Goal: Information Seeking & Learning: Learn about a topic

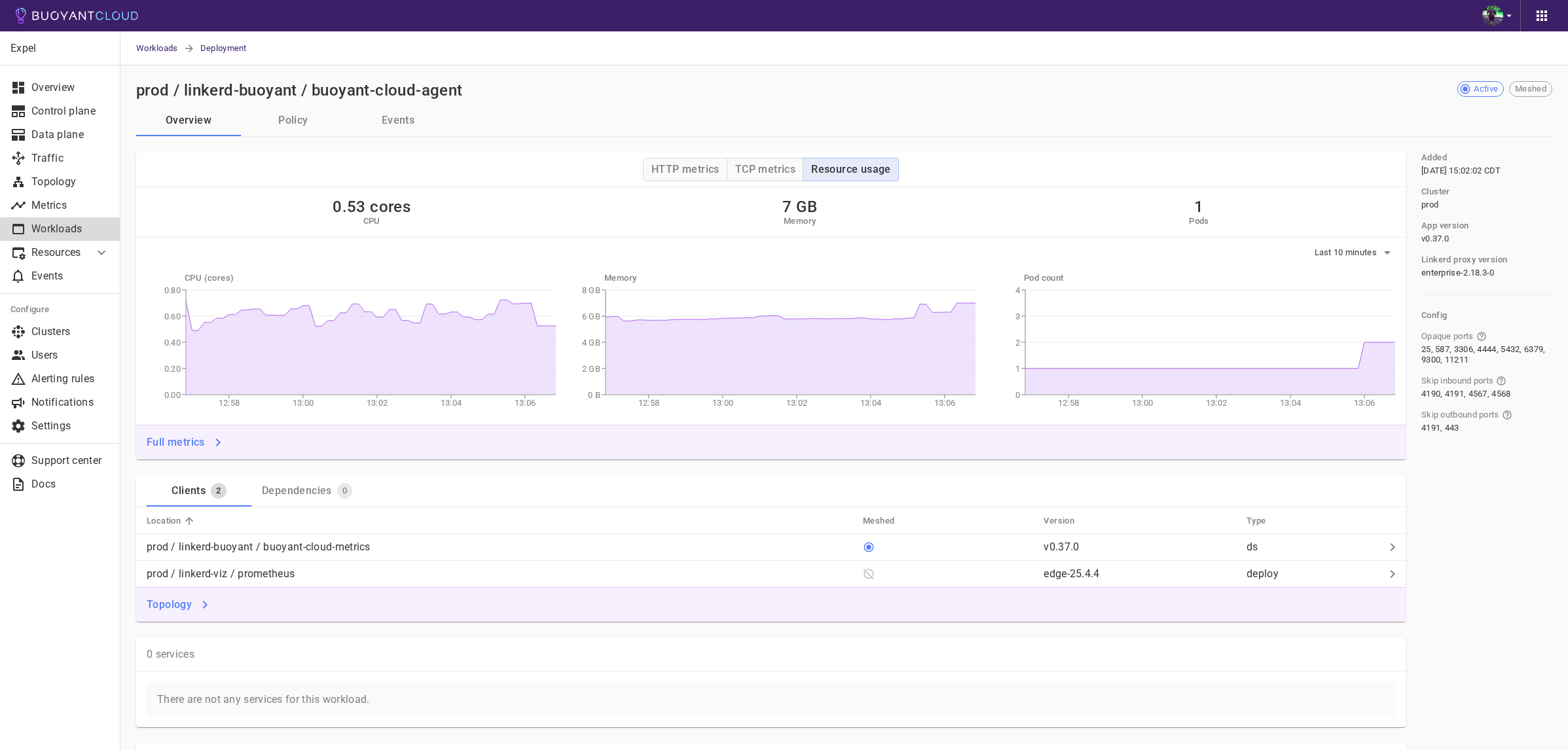
scroll to position [460, 0]
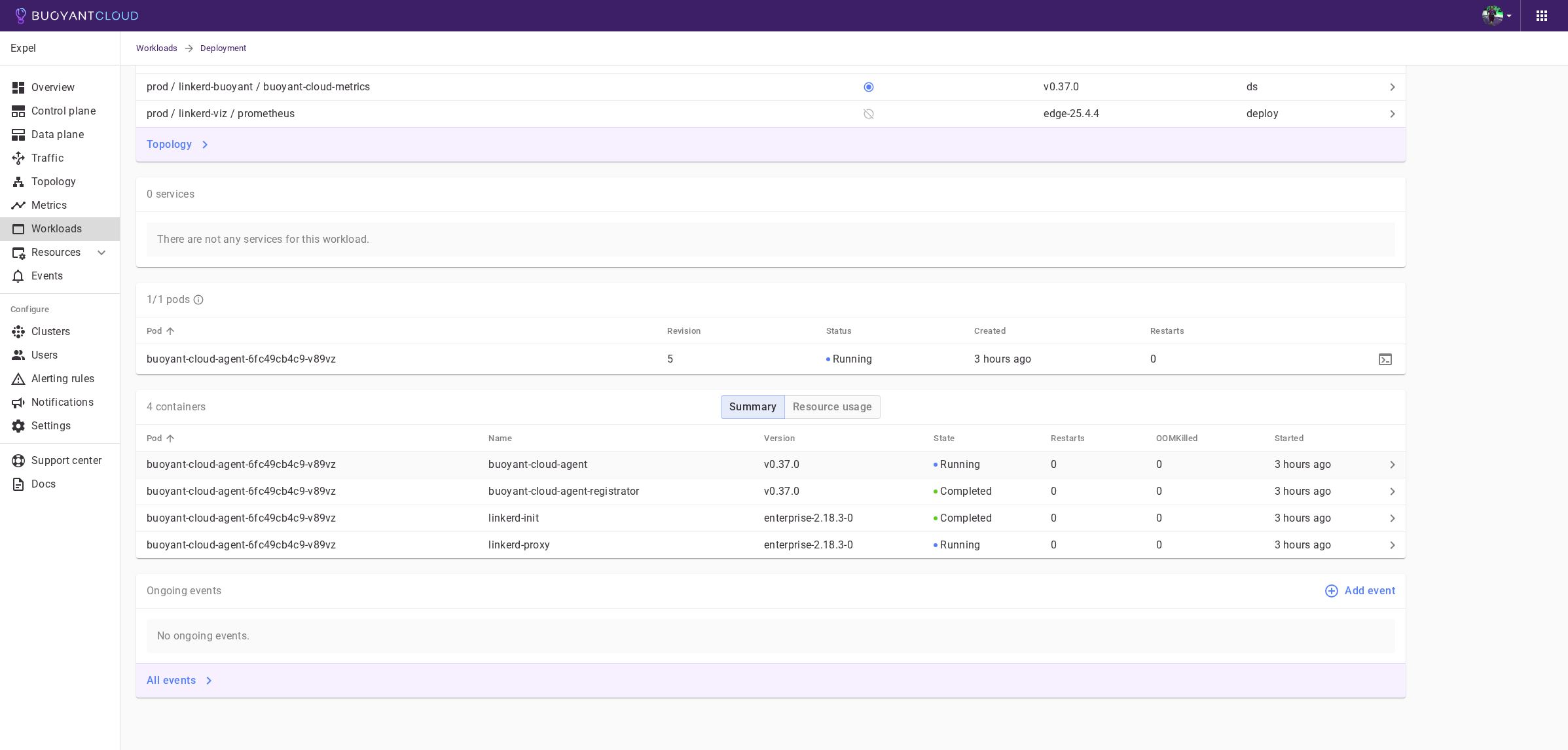
click at [531, 470] on p "buoyant-cloud-agent" at bounding box center [620, 464] width 265 height 13
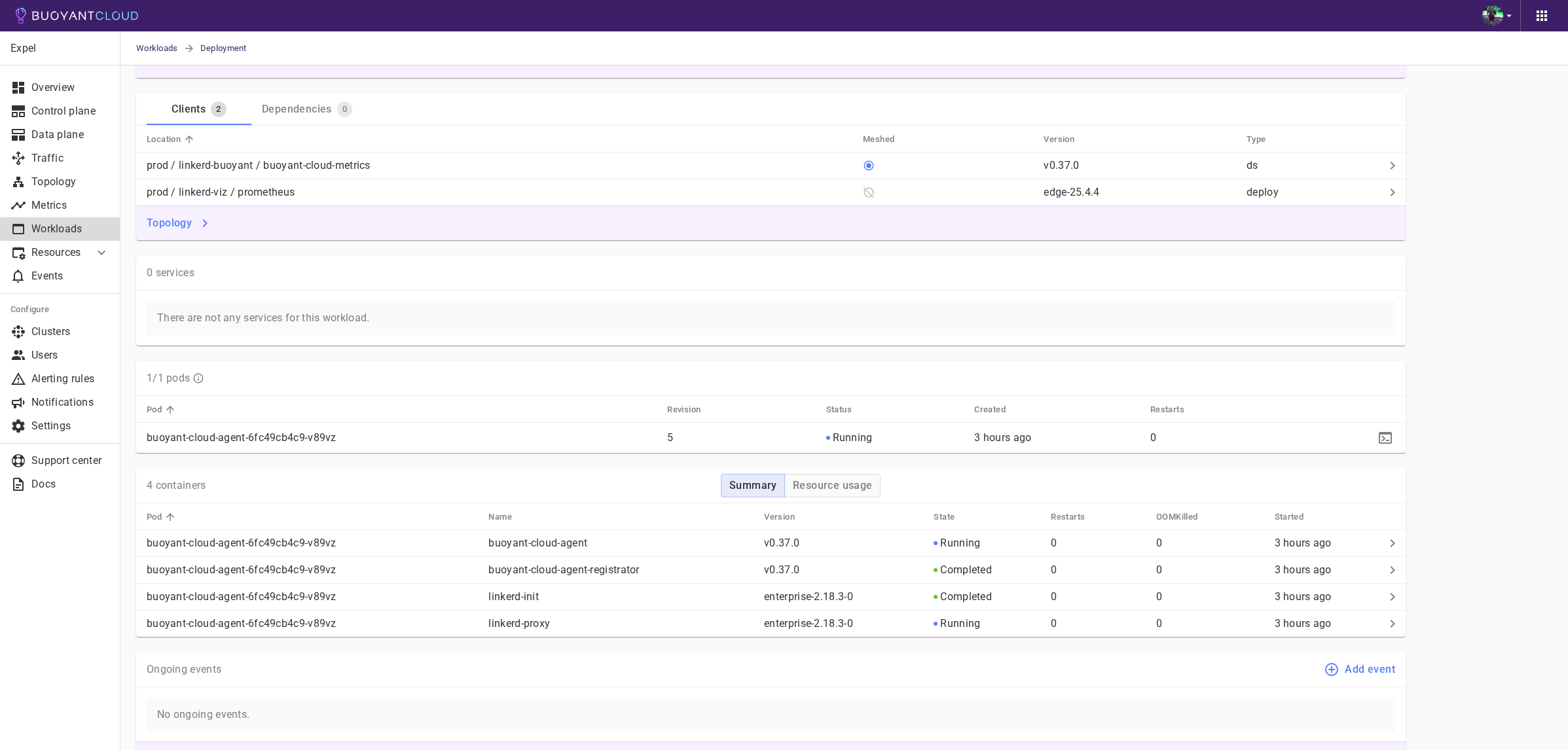
scroll to position [383, 0]
click at [383, 533] on td "buoyant-cloud-agent-6fc49cb4c9-v89vz" at bounding box center [307, 542] width 342 height 27
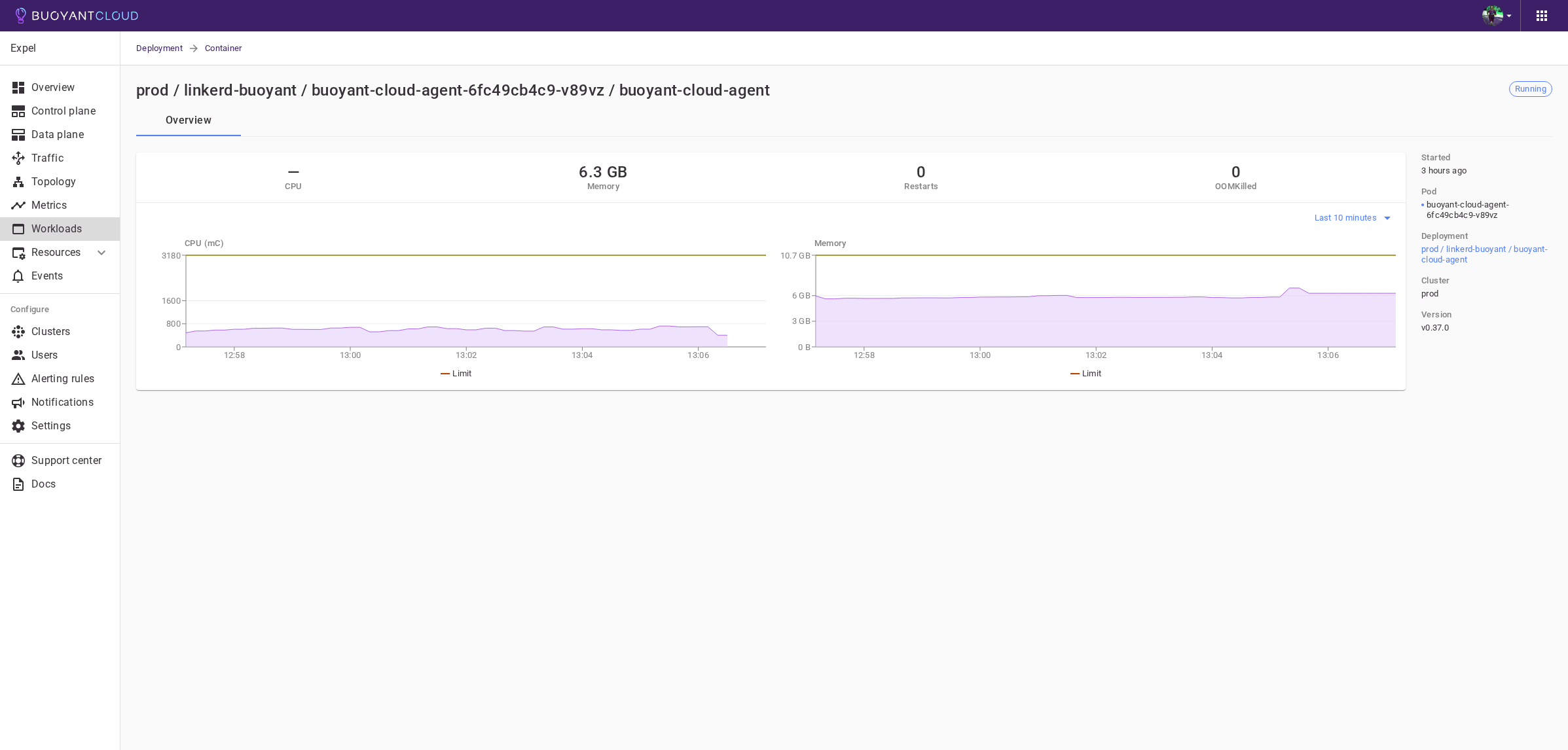
click at [1331, 218] on span "Last 10 minutes" at bounding box center [1347, 218] width 66 height 10
click at [1355, 288] on li "Last 6 hours" at bounding box center [1362, 291] width 98 height 23
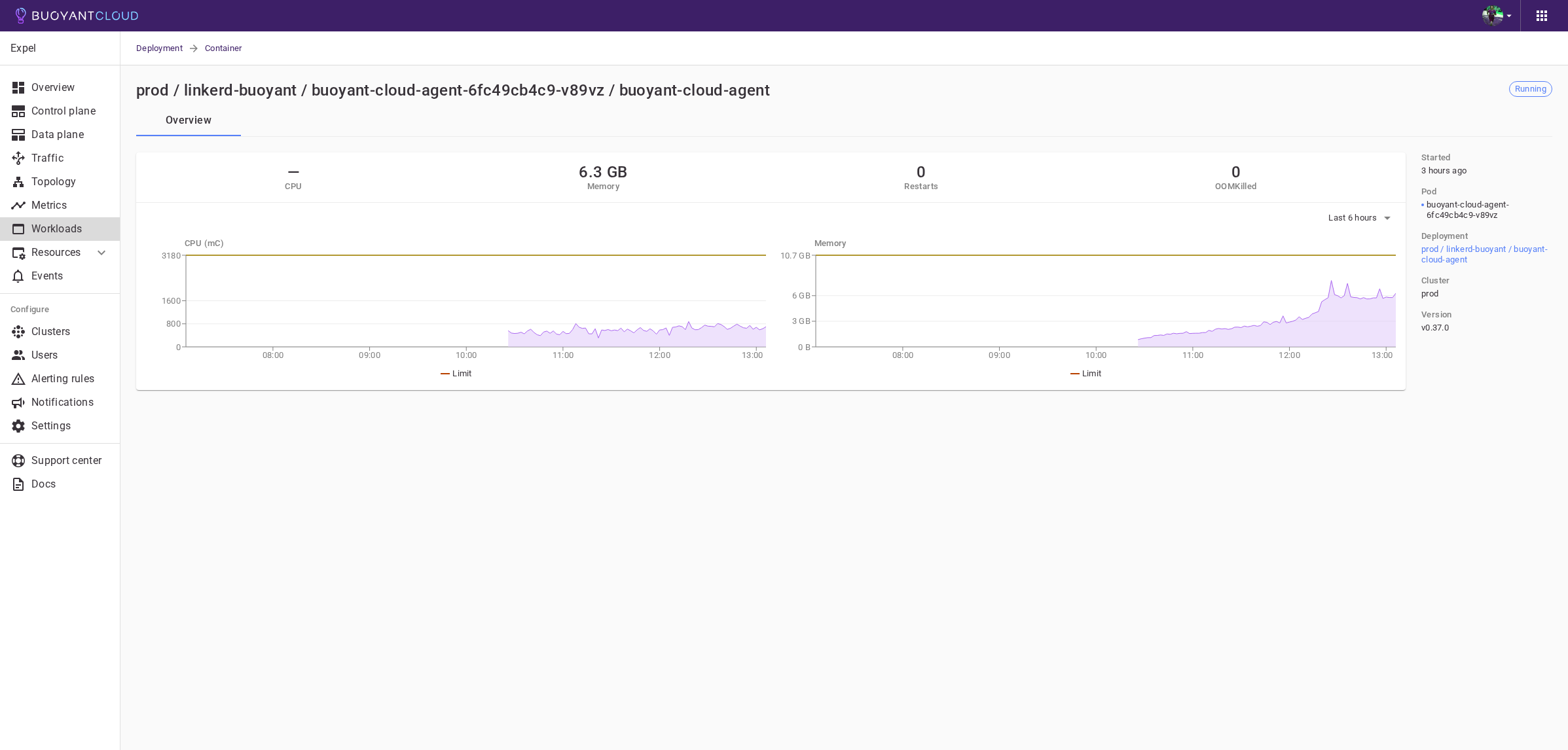
click at [487, 478] on main "Deployment Container Expel Overview Control plane Data plane Traffic Topology M…" at bounding box center [844, 375] width 1447 height 750
click at [82, 283] on link "Events" at bounding box center [60, 275] width 120 height 23
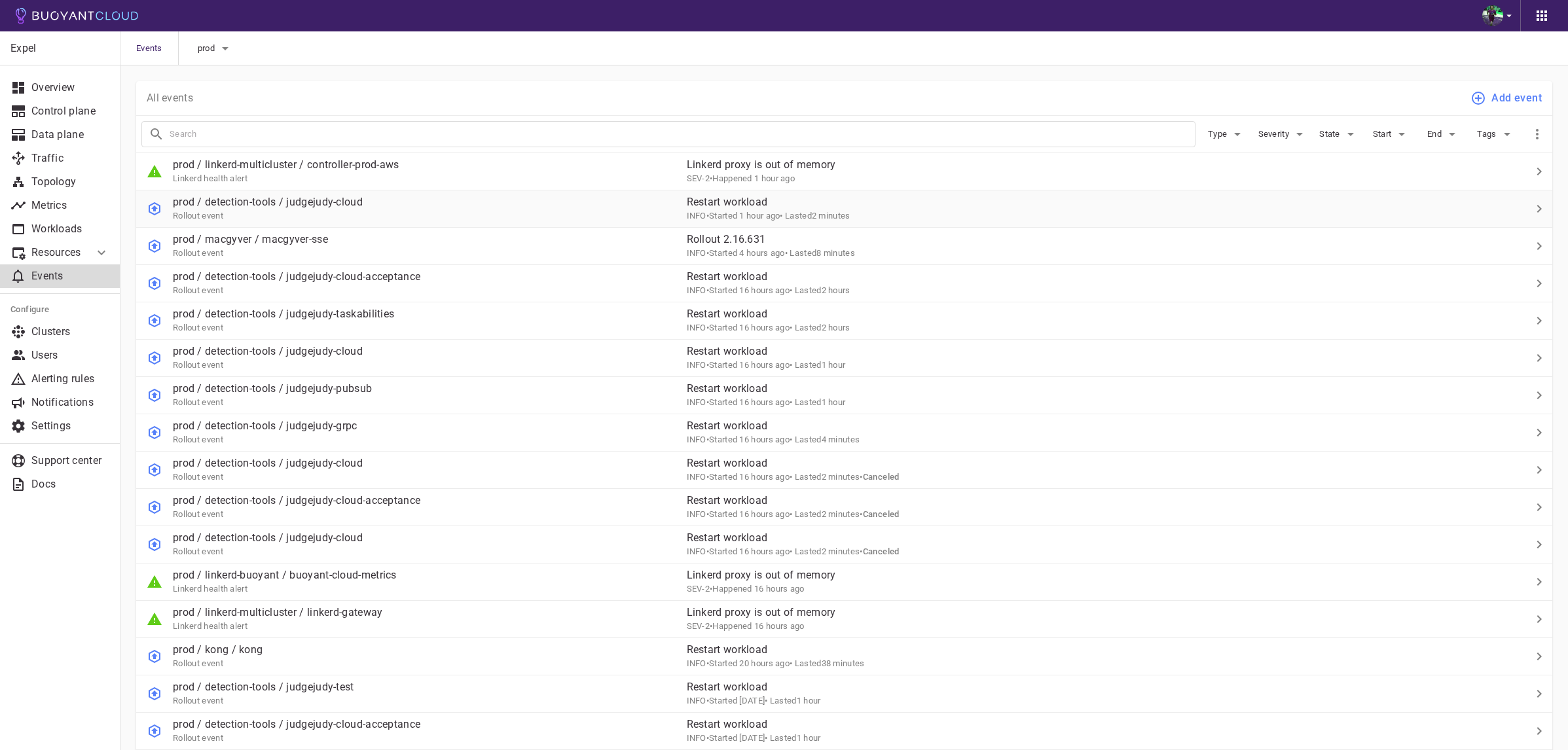
click at [388, 212] on div "prod / detection-tools / judgejudy-cloud Rollout event" at bounding box center [406, 203] width 540 height 37
click at [98, 255] on icon at bounding box center [102, 253] width 16 height 16
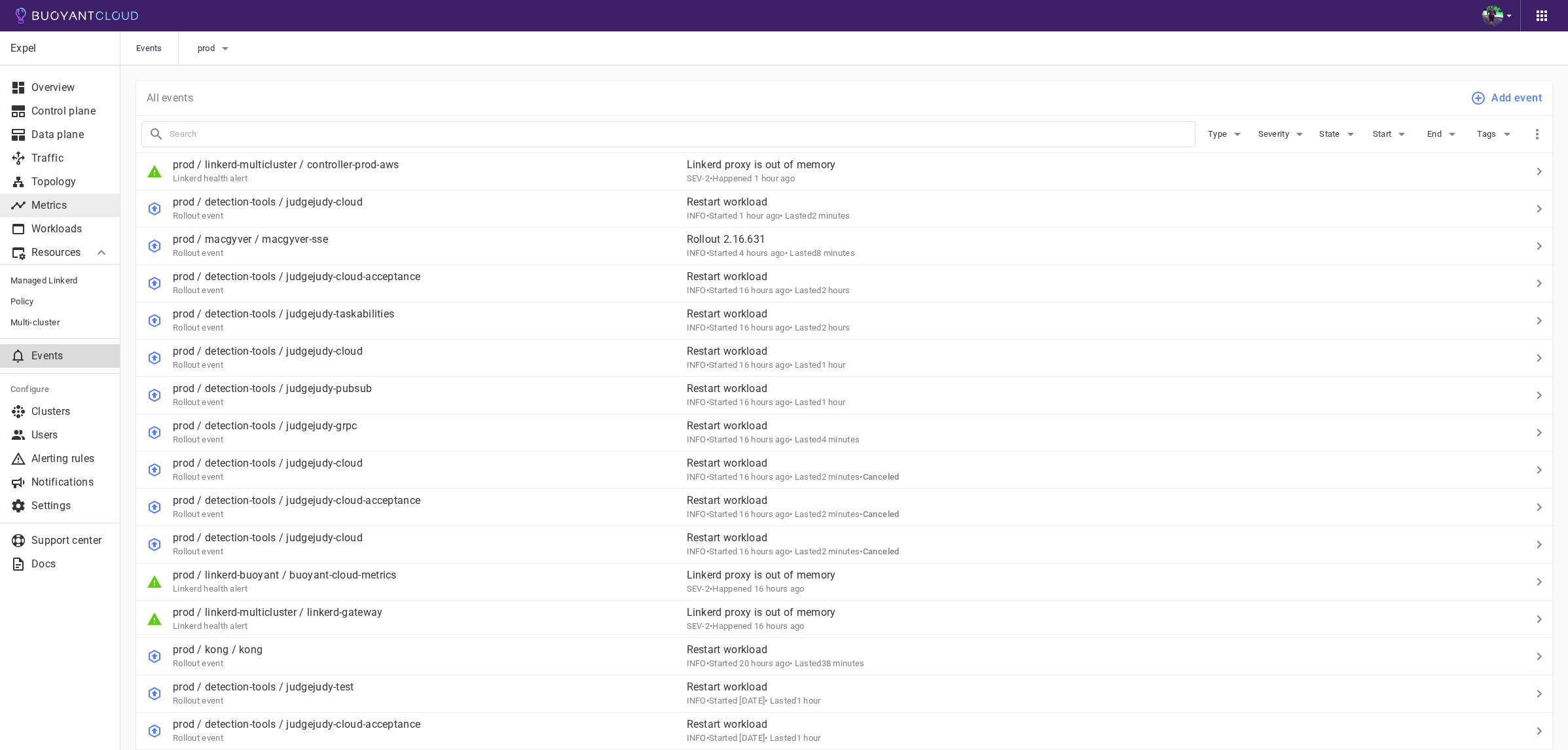
click at [72, 207] on p "Metrics" at bounding box center [70, 206] width 78 height 13
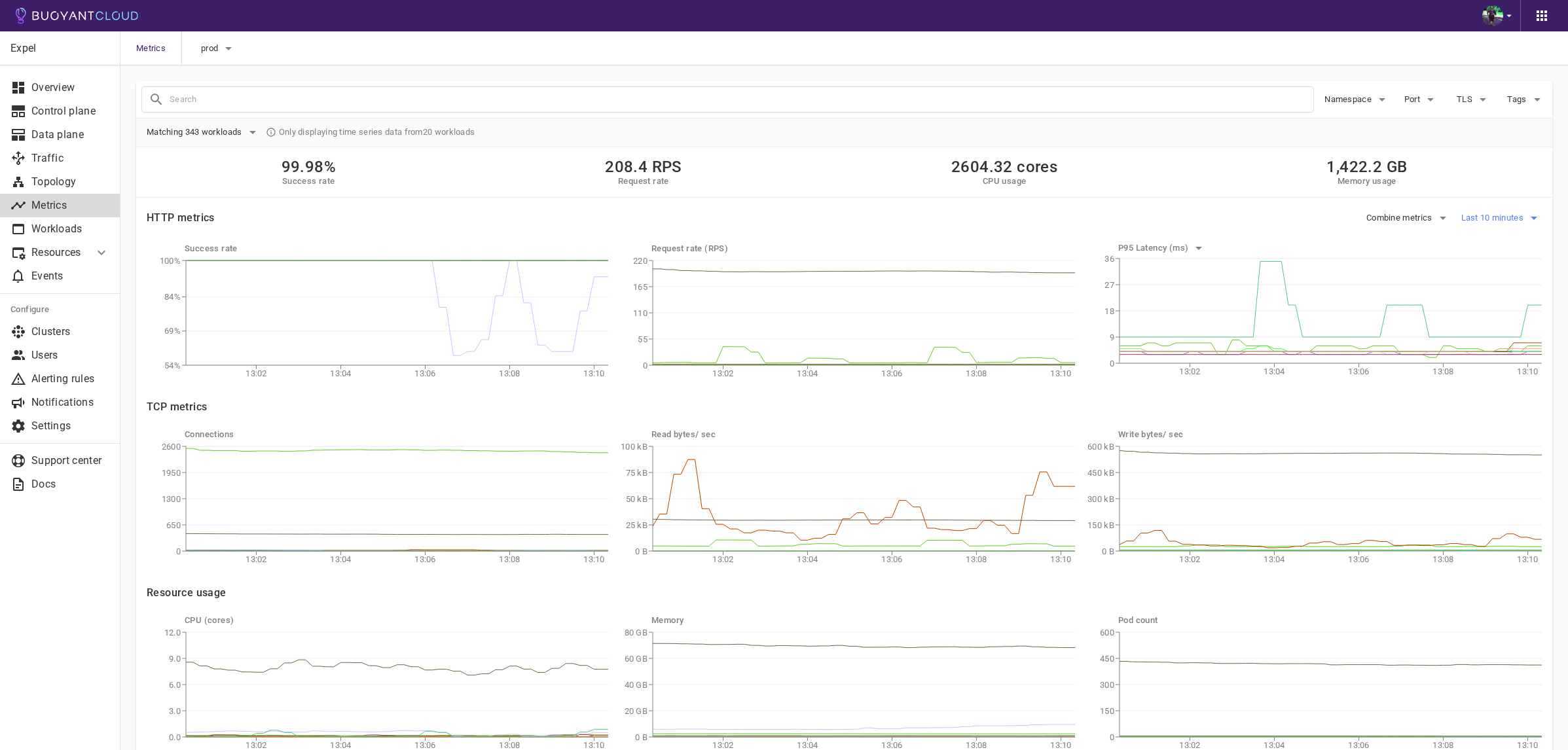
click at [1496, 214] on span "Last 10 minutes" at bounding box center [1494, 218] width 66 height 10
click at [1474, 297] on li "Last 6 hours" at bounding box center [1478, 291] width 180 height 23
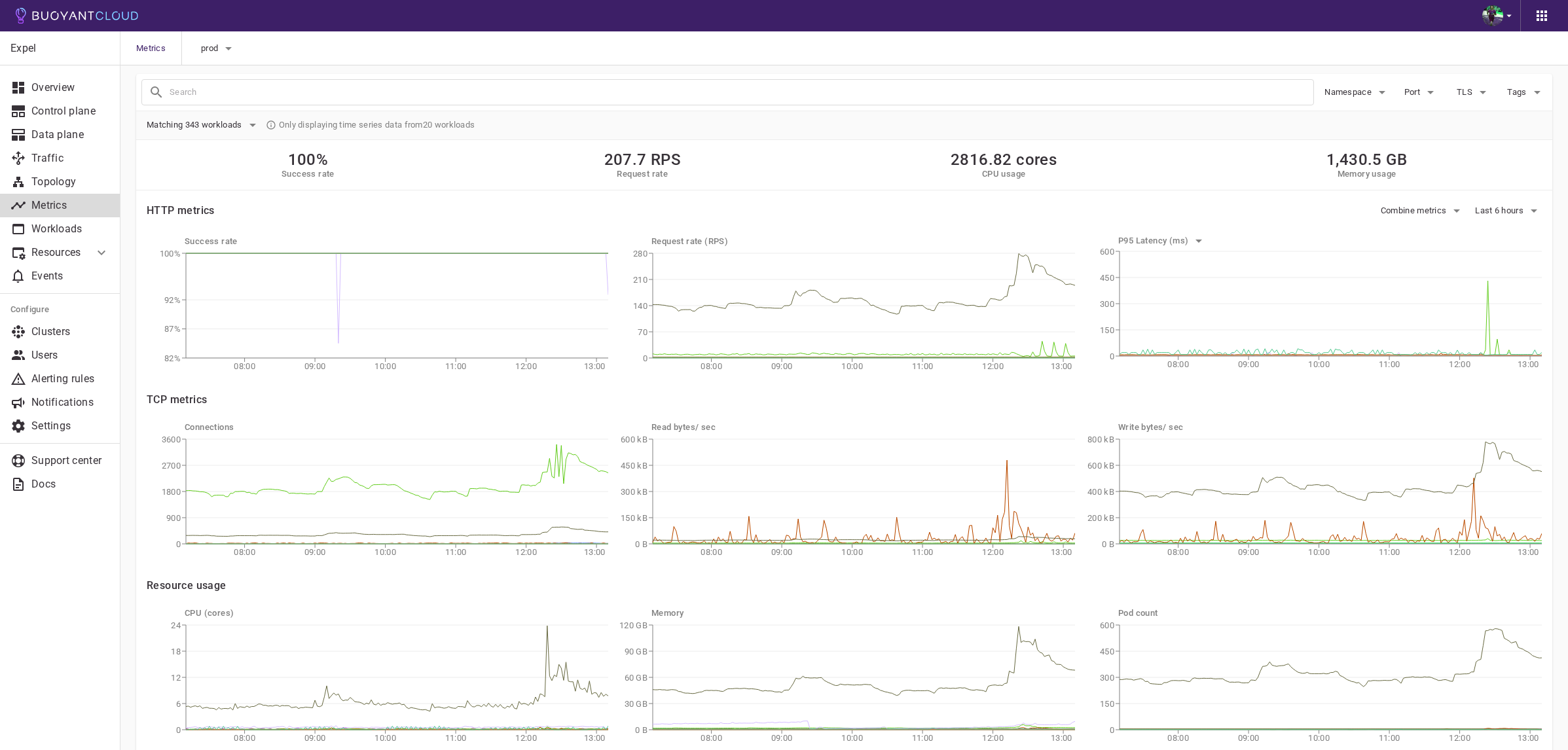
scroll to position [12, 0]
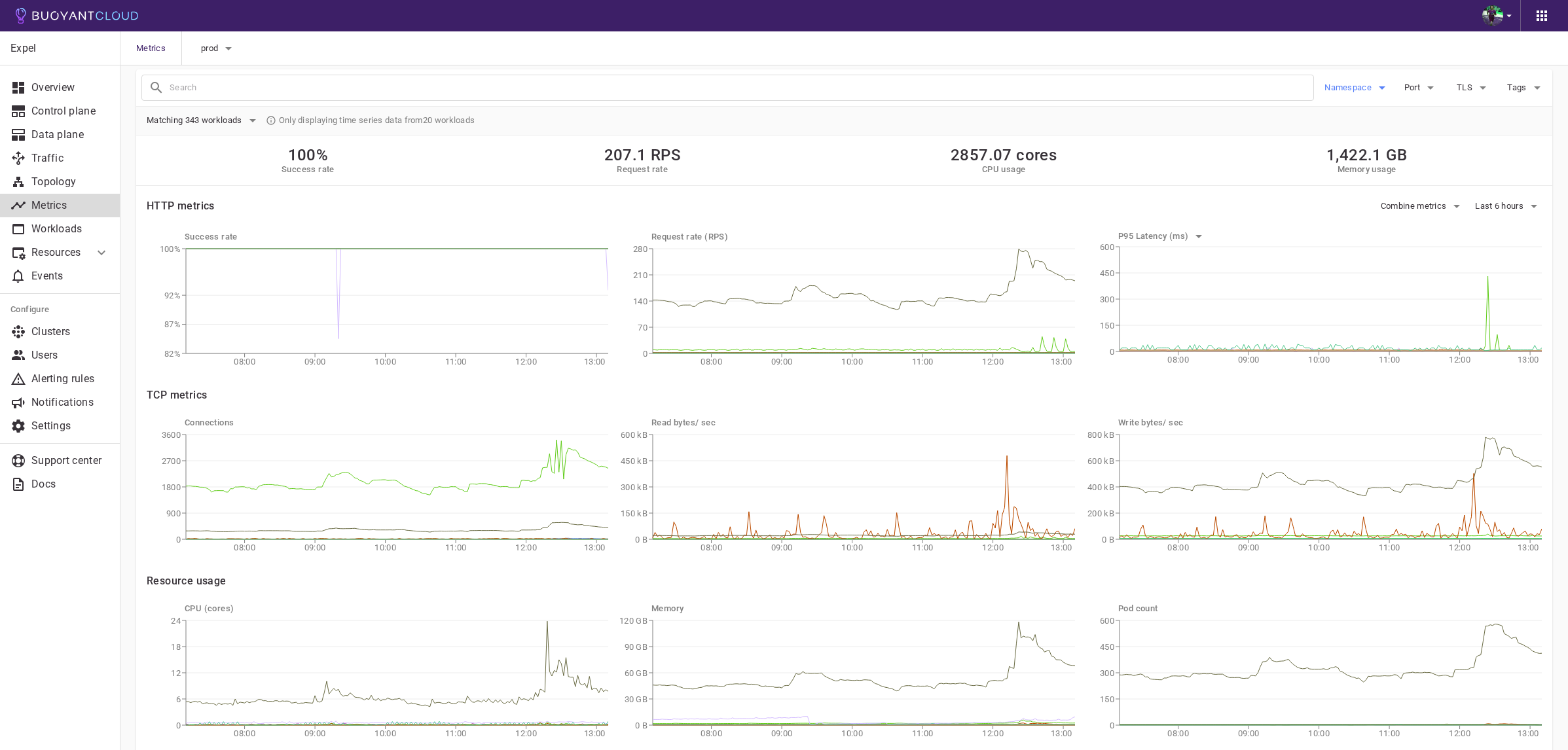
click at [1371, 86] on span "Namespace" at bounding box center [1349, 87] width 50 height 10
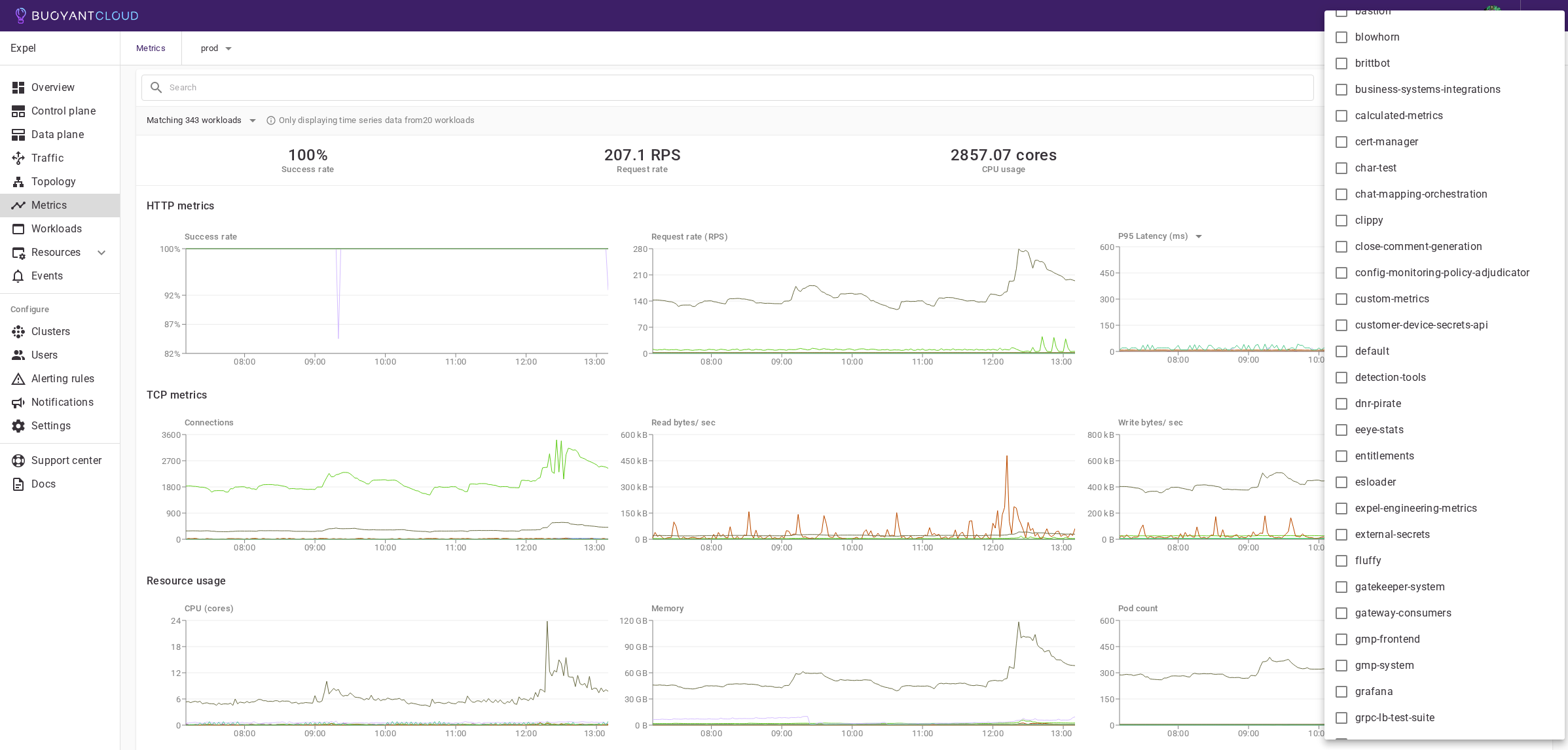
scroll to position [303, 0]
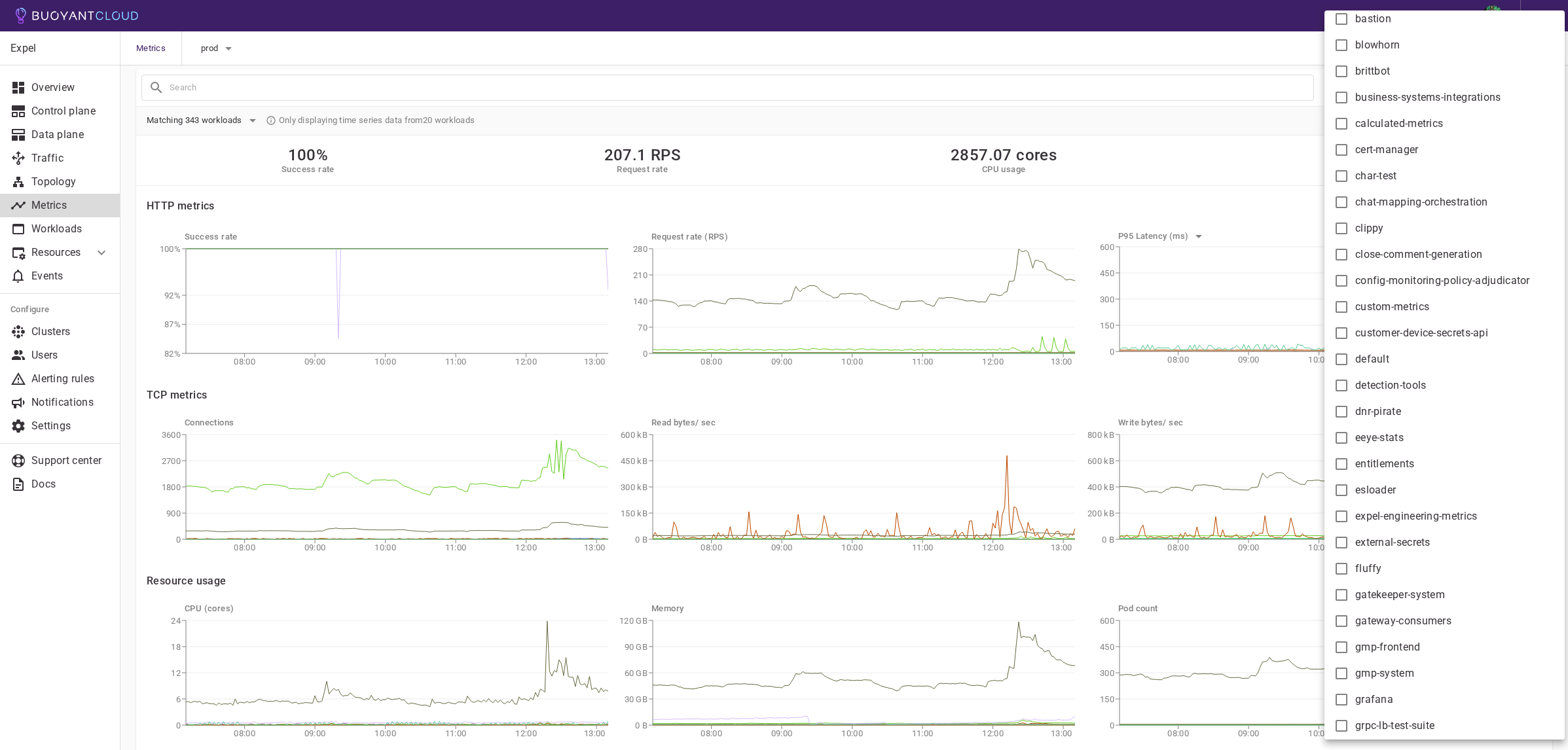
click at [1159, 121] on div at bounding box center [784, 375] width 1568 height 750
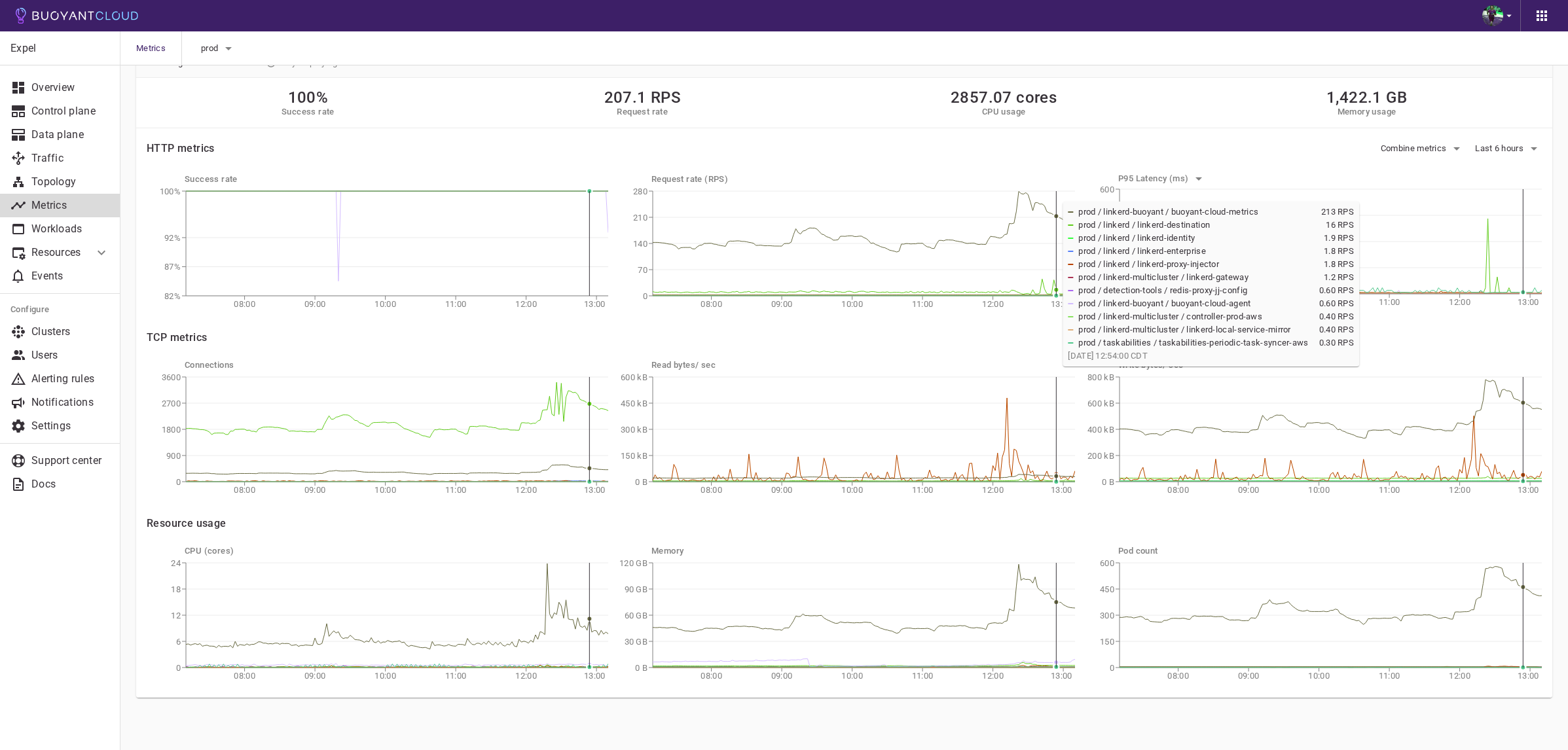
scroll to position [0, 0]
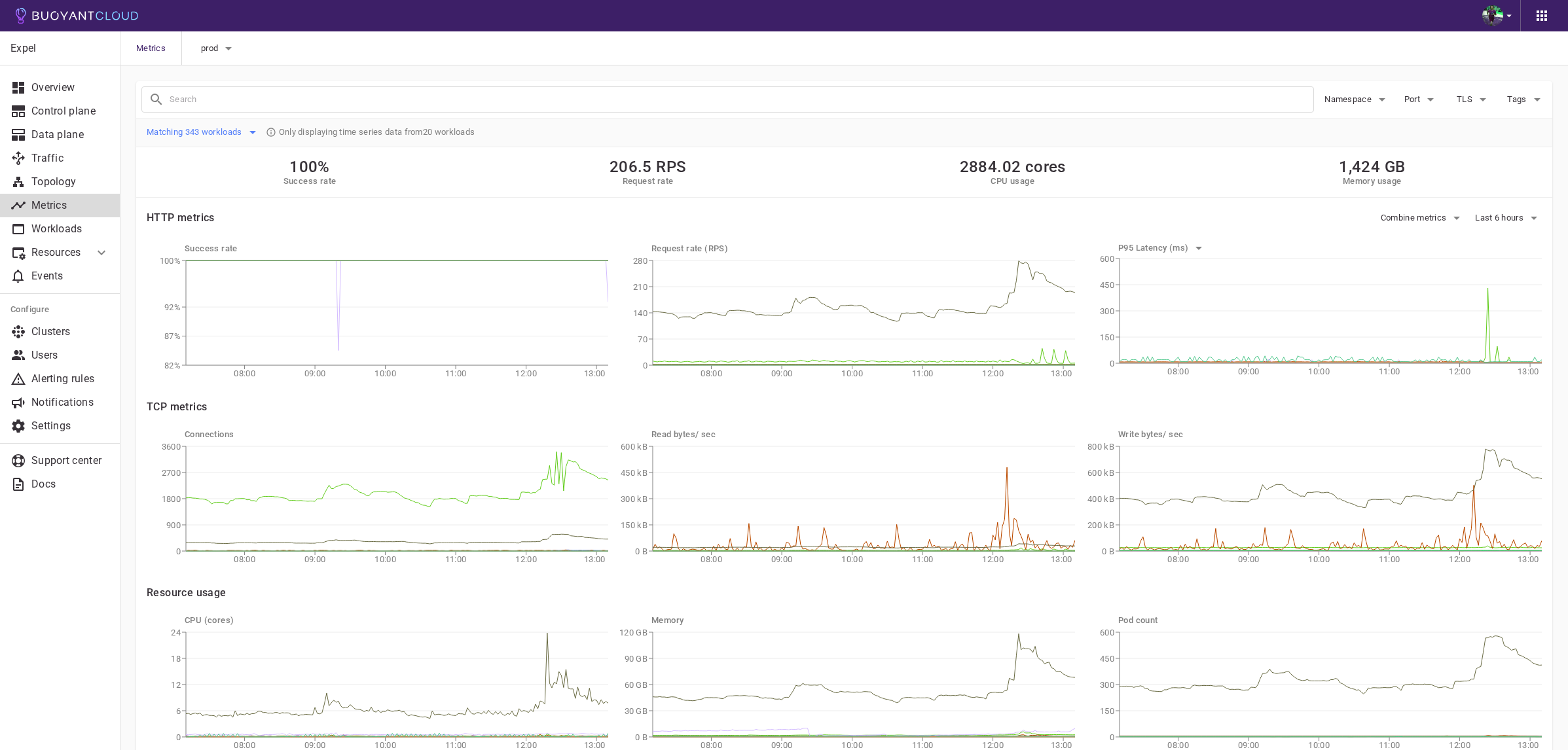
click at [243, 131] on span "Matching 343 workloads" at bounding box center [195, 132] width 98 height 10
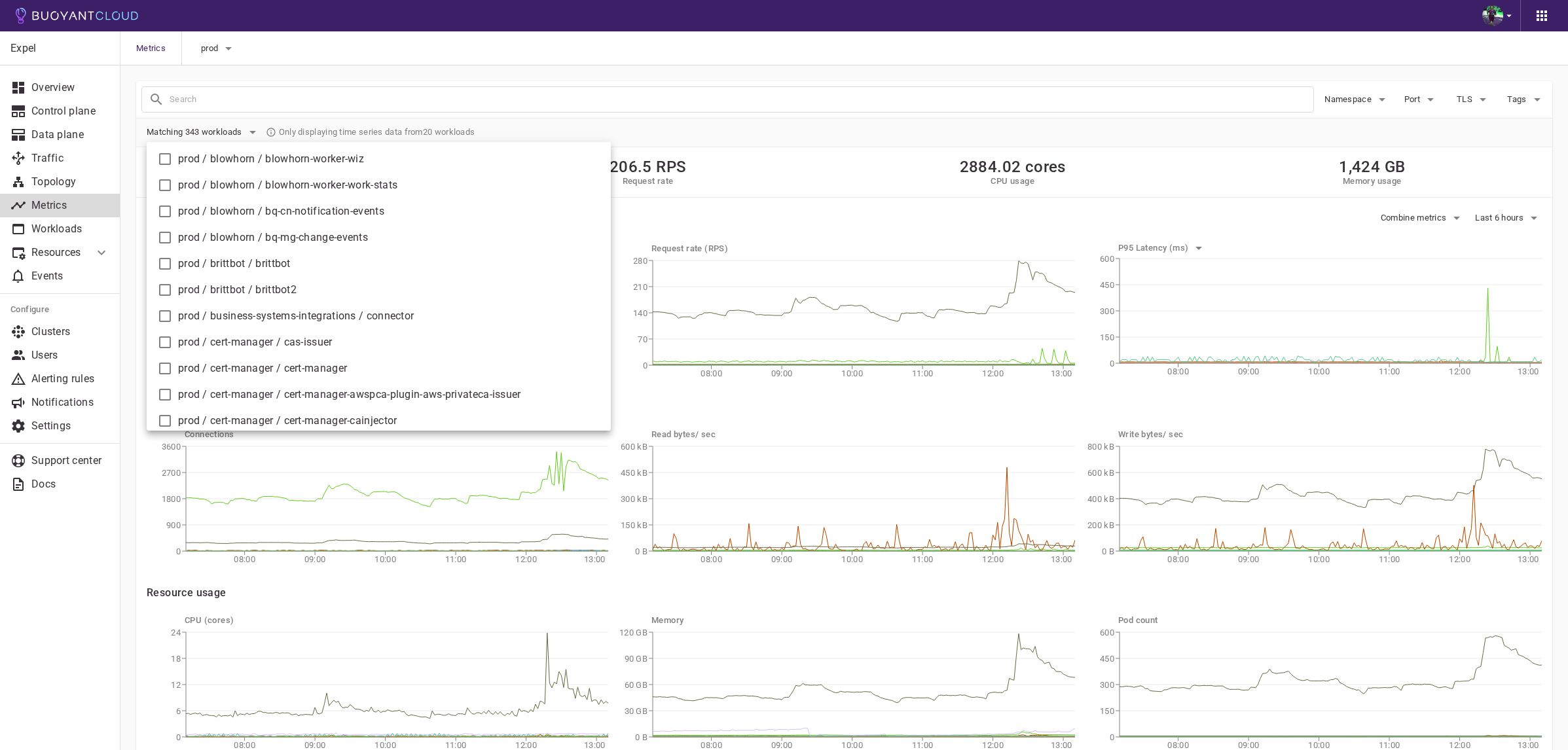
scroll to position [1403, 0]
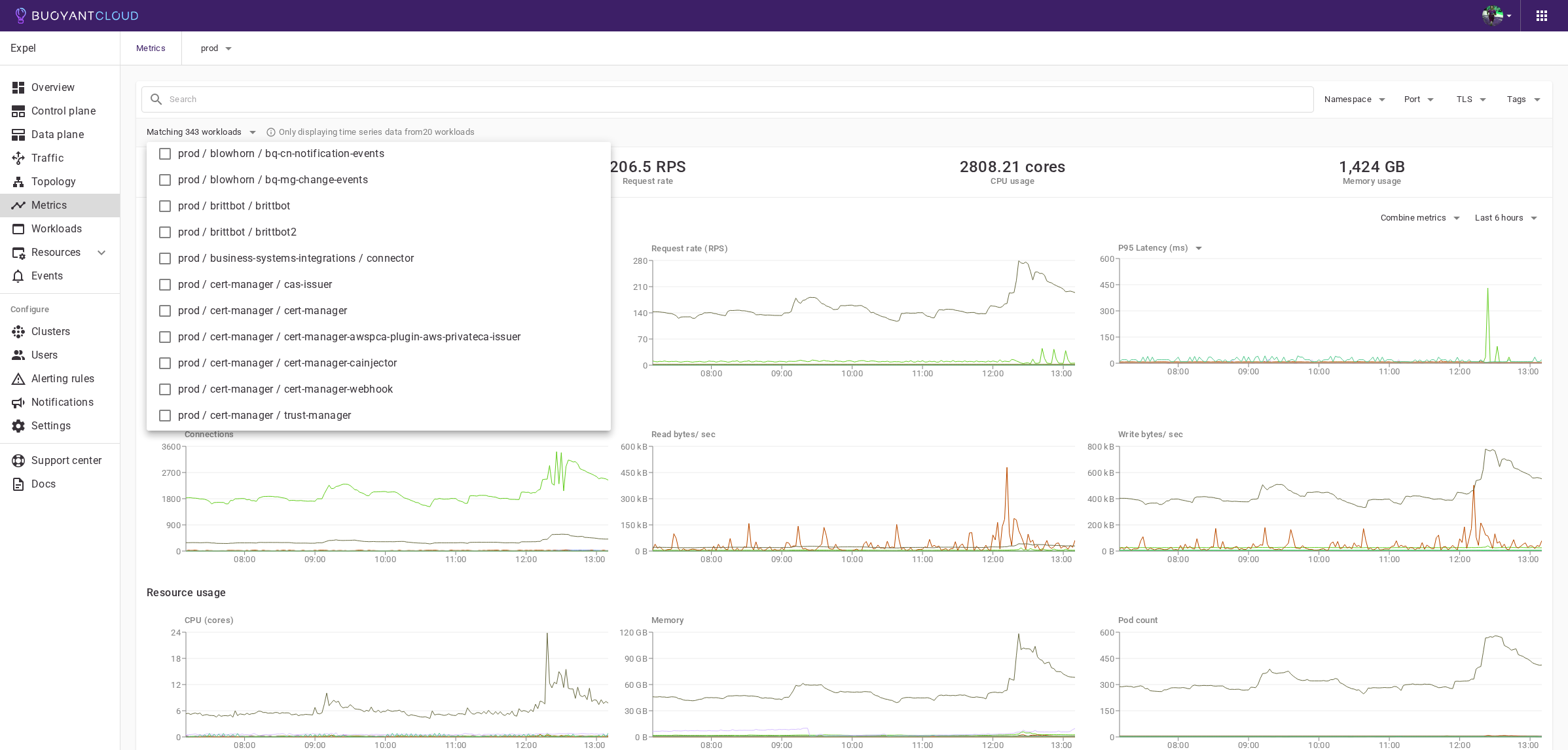
click at [675, 110] on div at bounding box center [784, 375] width 1568 height 750
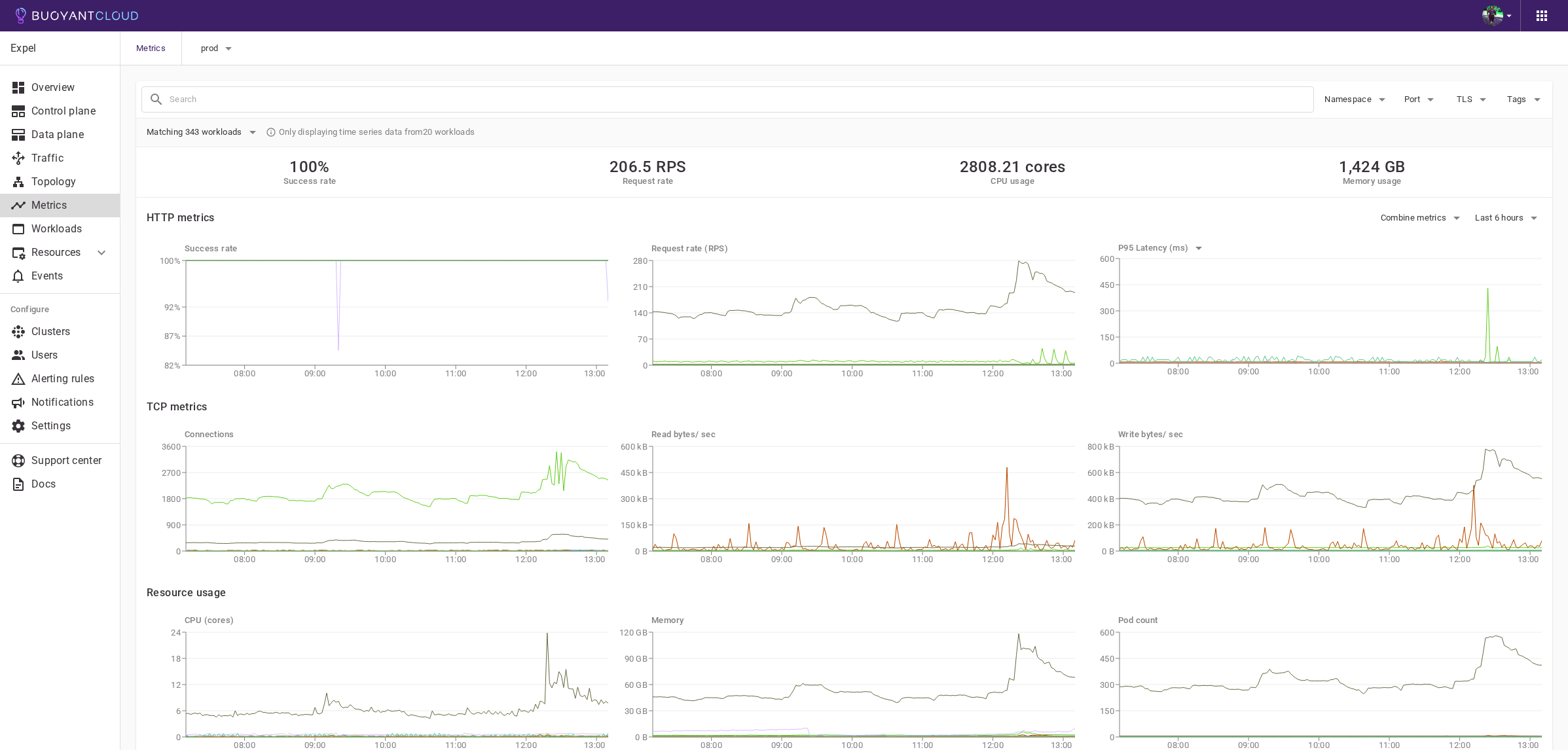
click at [105, 257] on icon at bounding box center [102, 253] width 16 height 16
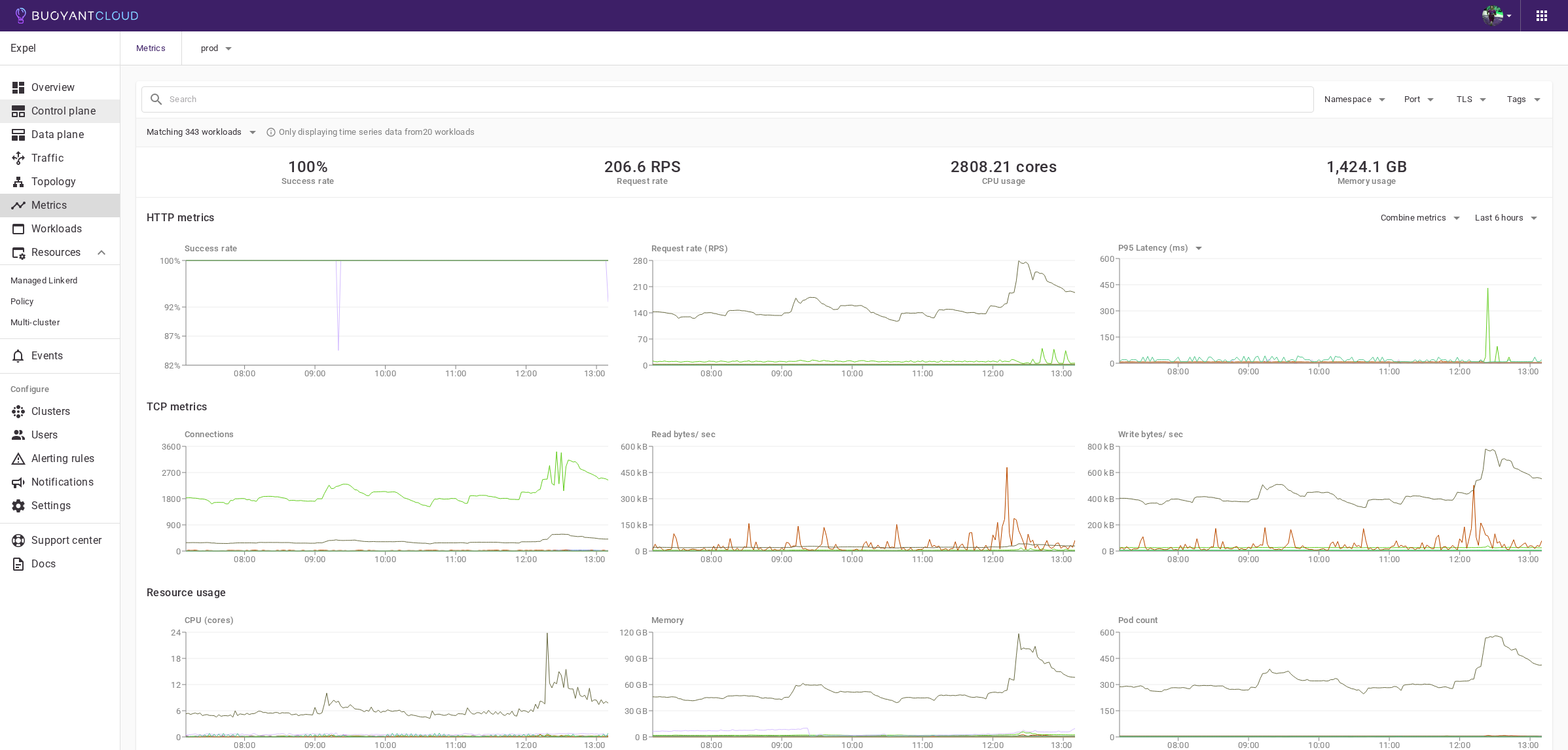
click at [78, 103] on link "Control plane" at bounding box center [60, 110] width 120 height 23
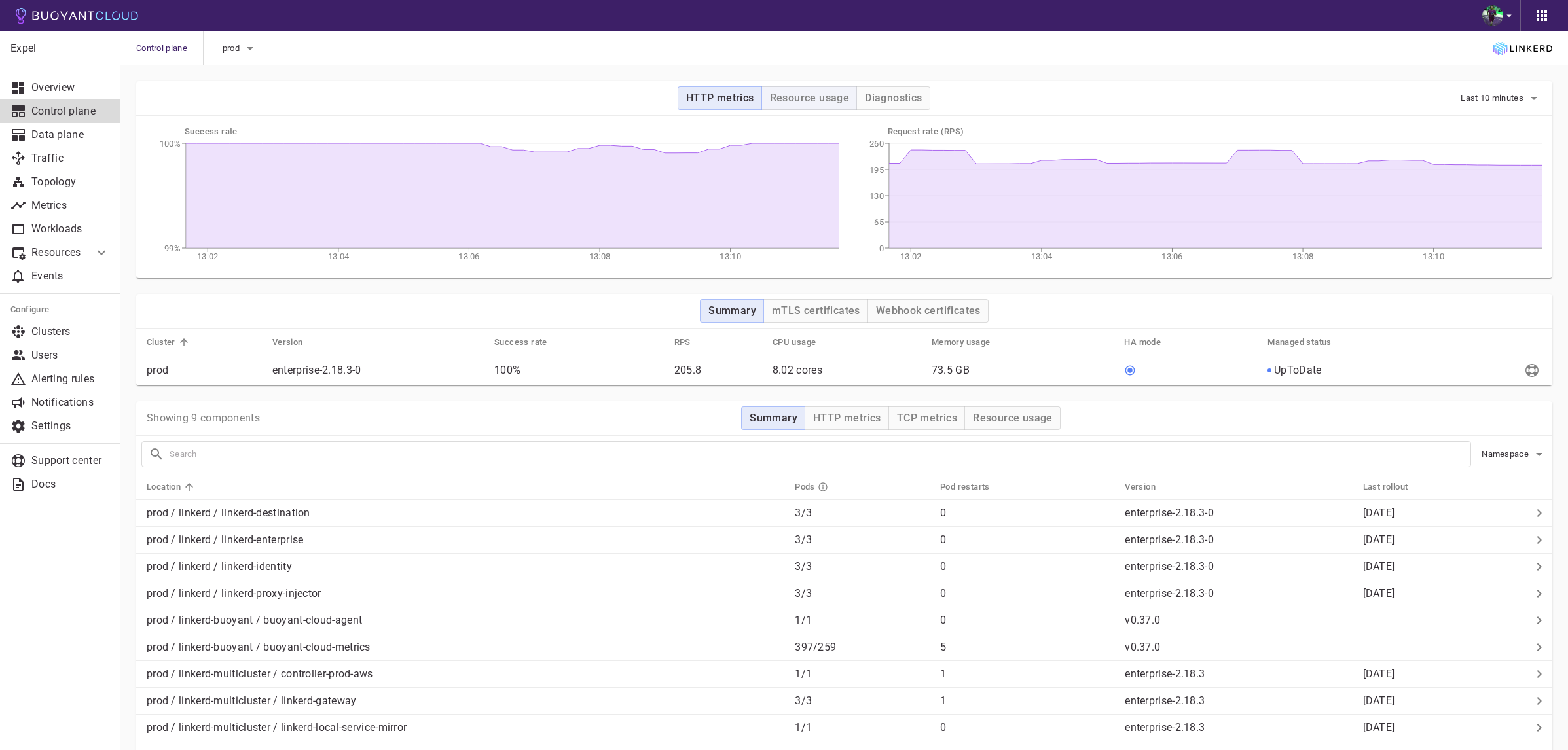
click at [798, 94] on h4 "Resource usage" at bounding box center [810, 98] width 80 height 13
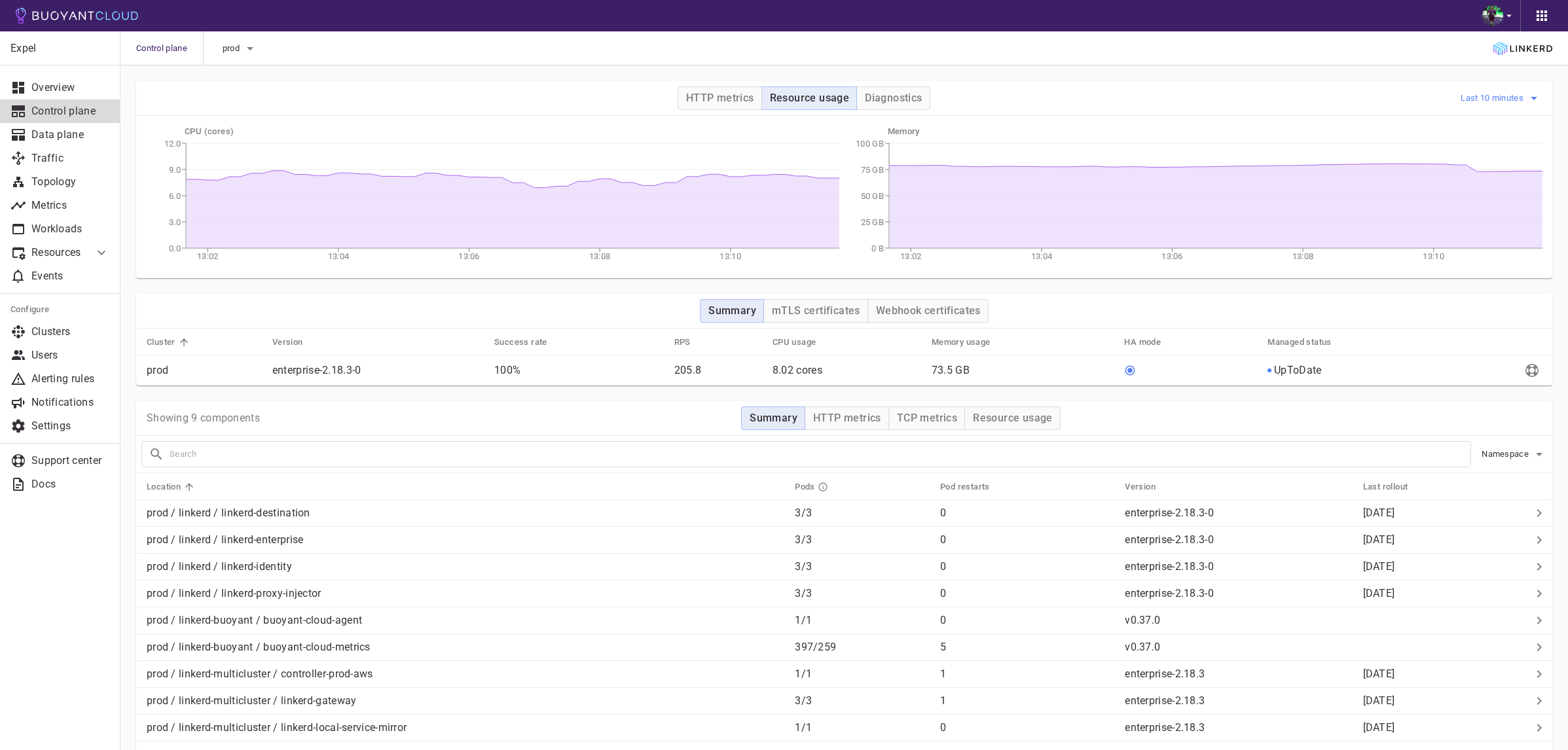
click at [1515, 95] on span "Last 10 minutes" at bounding box center [1494, 98] width 66 height 10
click at [1510, 181] on li "Last 6 hours" at bounding box center [1507, 171] width 98 height 23
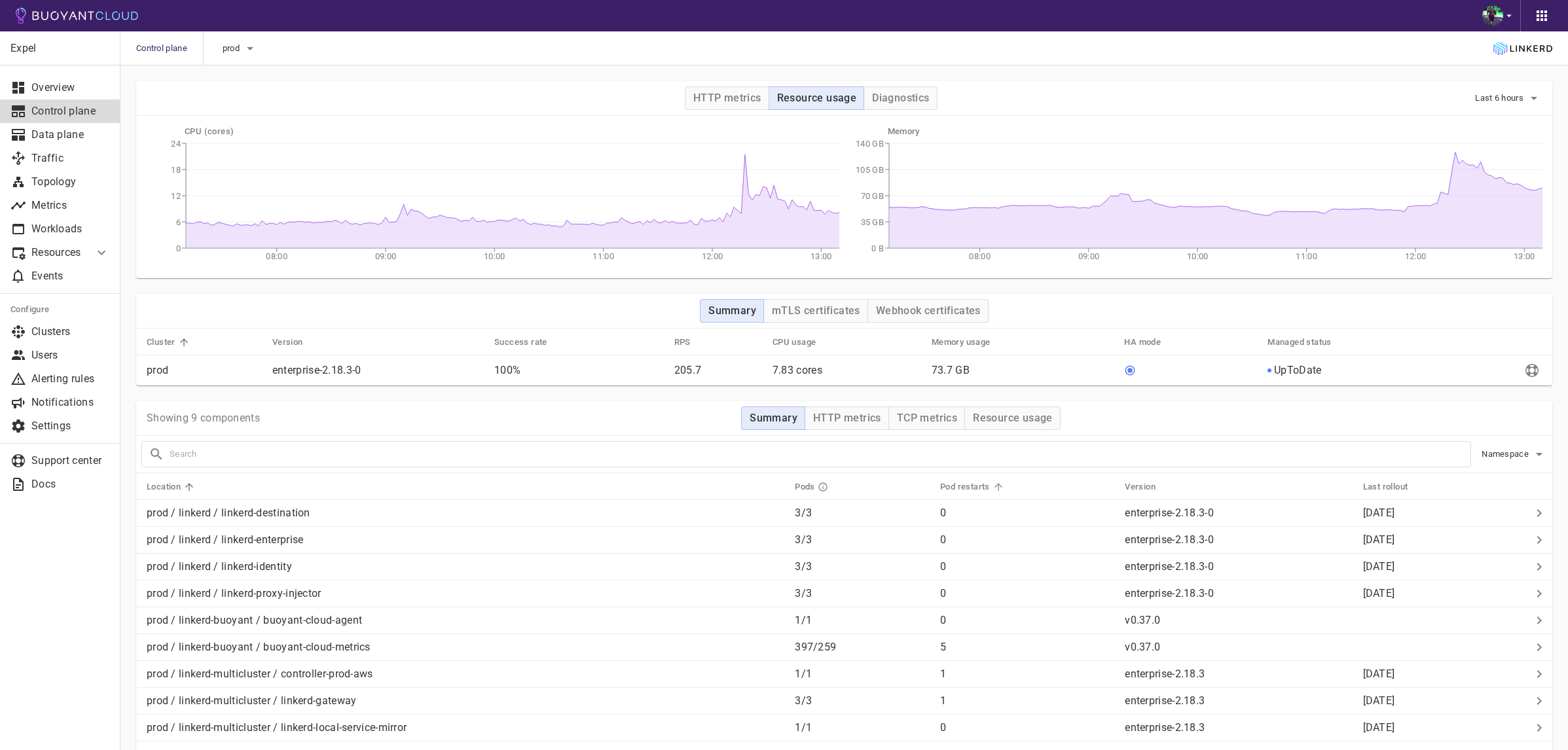
click at [978, 483] on h5 "Pod restarts" at bounding box center [964, 487] width 50 height 10
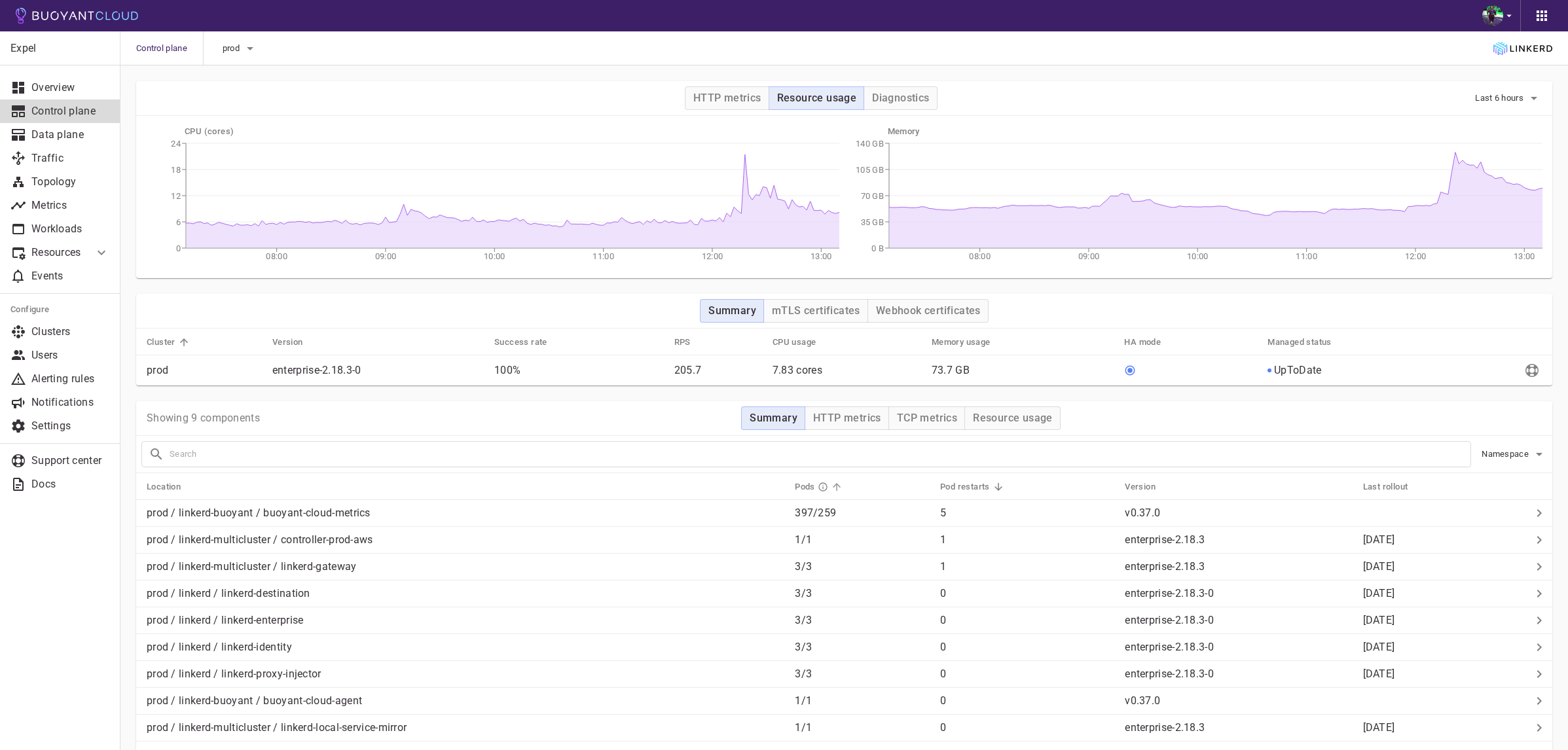
click at [804, 487] on h5 "Pods" at bounding box center [804, 487] width 20 height 10
click at [1017, 415] on h4 "Resource usage" at bounding box center [1013, 418] width 80 height 13
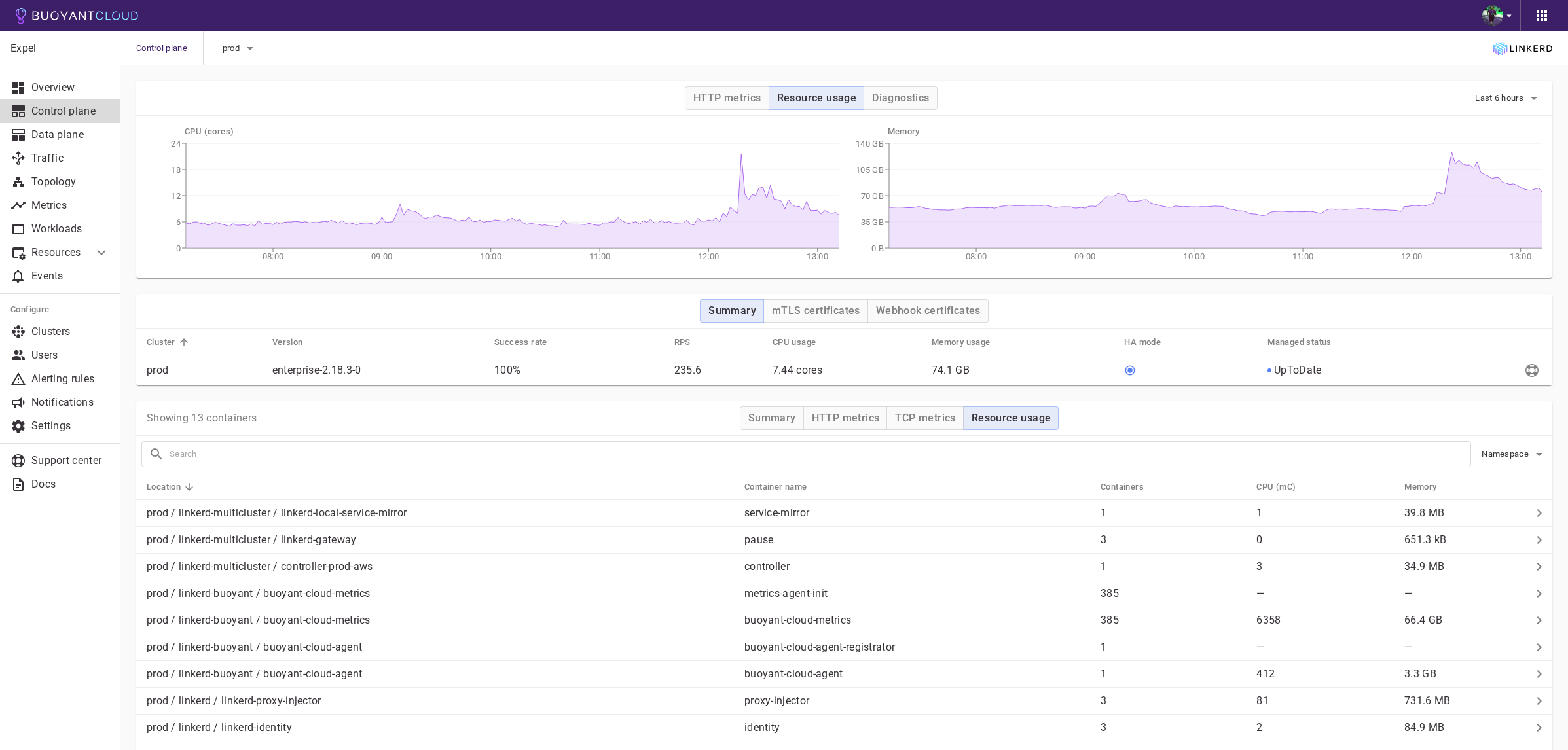
click at [1411, 494] on th "Memory" at bounding box center [1459, 487] width 132 height 27
click at [1420, 483] on h5 "Memory" at bounding box center [1420, 487] width 32 height 10
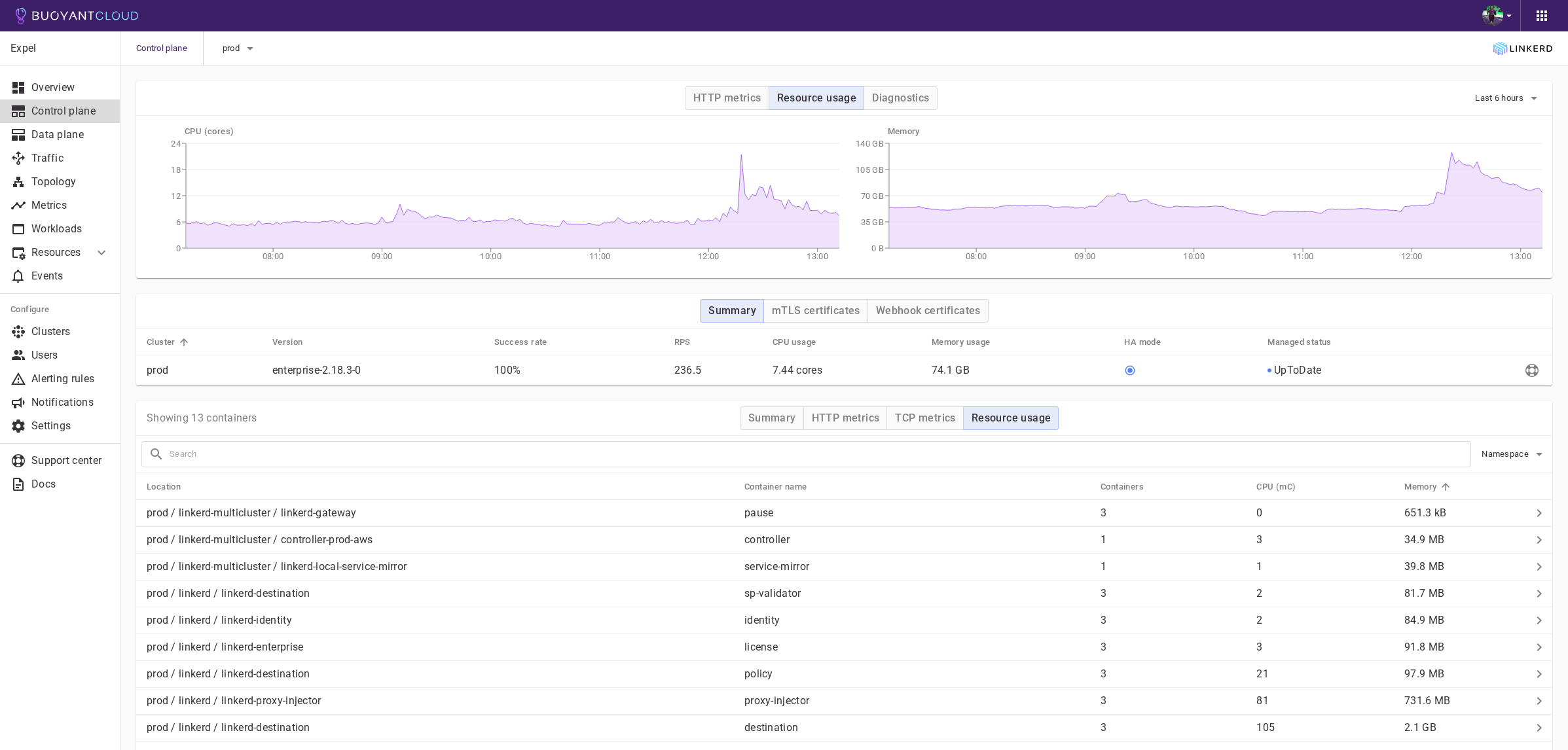
click at [1420, 483] on h5 "Memory" at bounding box center [1420, 487] width 32 height 10
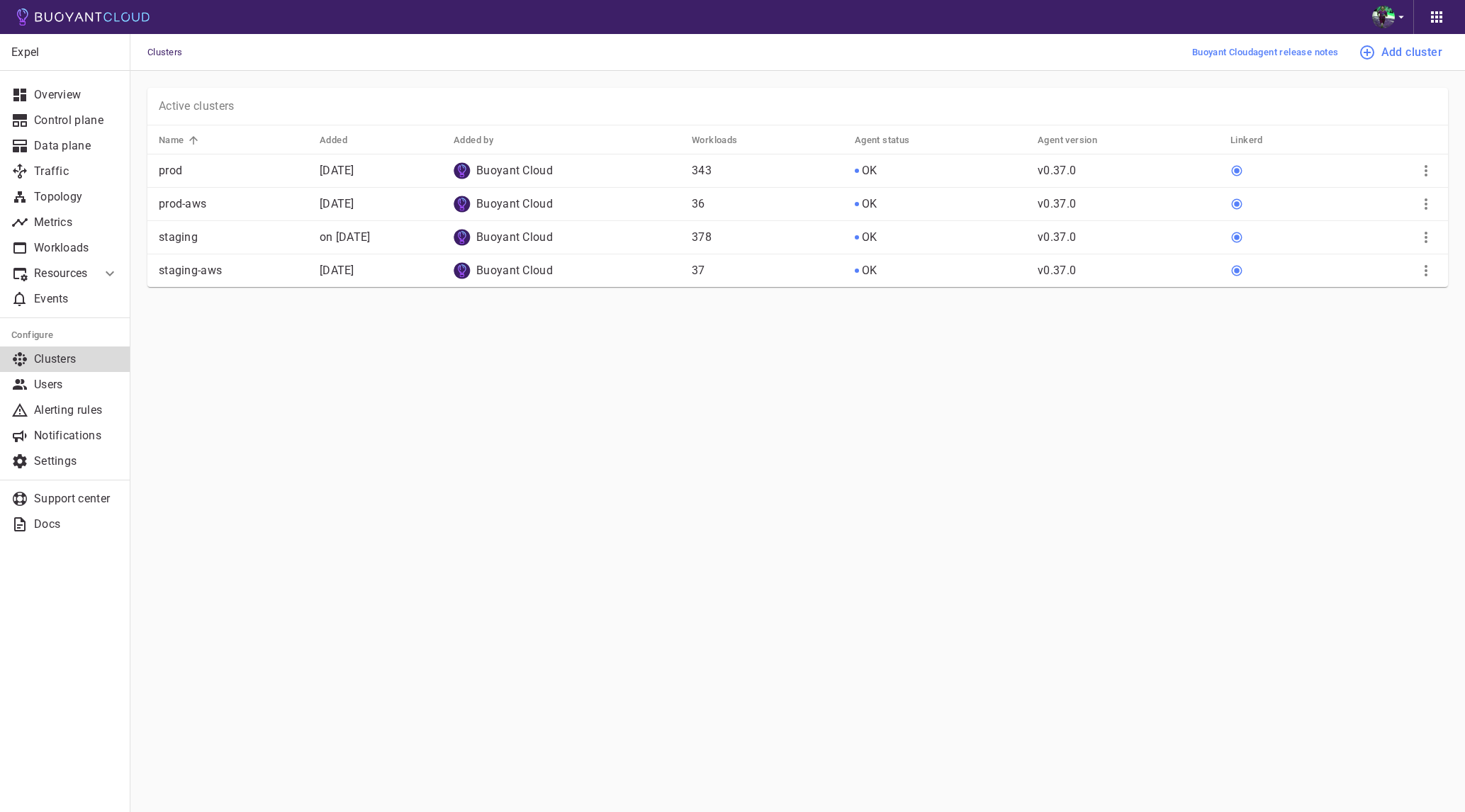
click at [407, 414] on main "Clusters Buoyant Cloud agent release notes Add cluster Expel Overview Control p…" at bounding box center [798, 406] width 1335 height 812
